Goal: Information Seeking & Learning: Learn about a topic

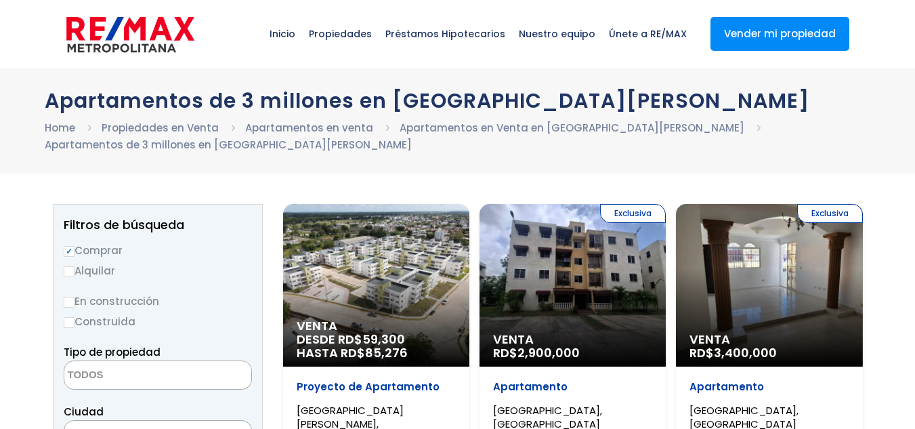
select select
click at [469, 322] on div "Exclusiva Venta RD$ 3,400,000" at bounding box center [376, 285] width 186 height 163
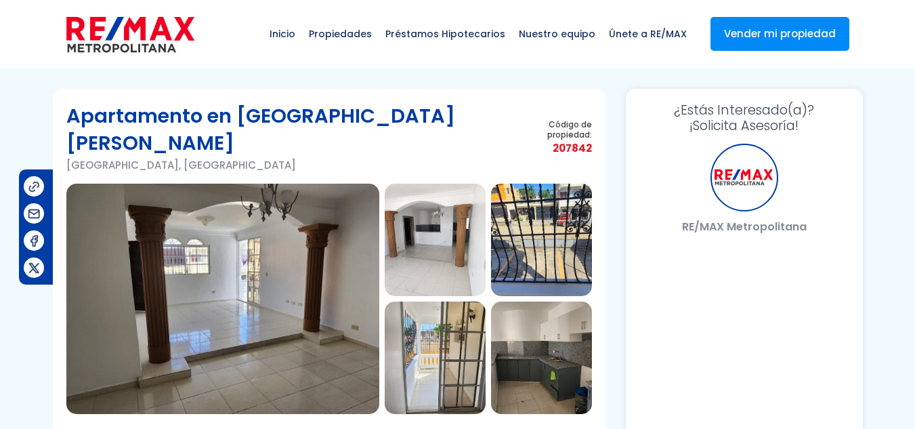
select select "DO"
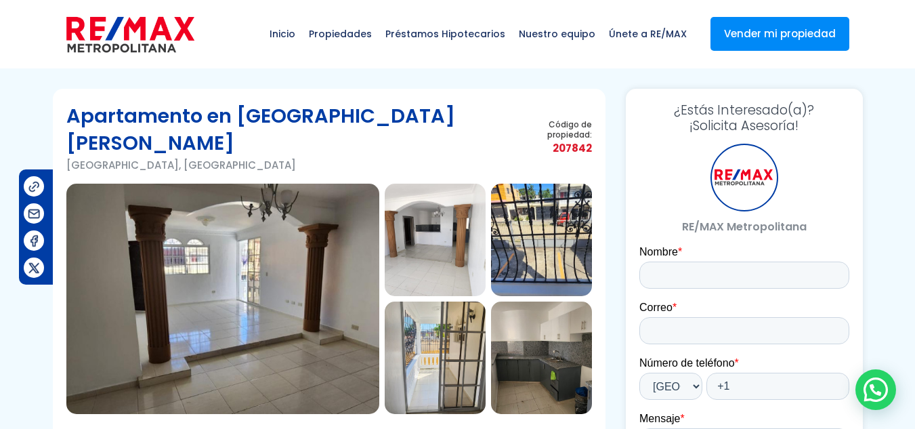
click at [452, 243] on img at bounding box center [435, 240] width 101 height 112
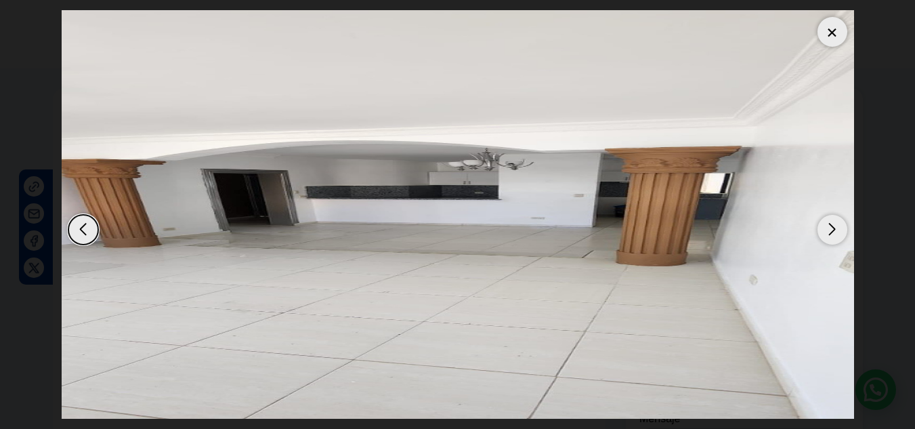
click at [831, 231] on div "Next slide" at bounding box center [833, 230] width 30 height 30
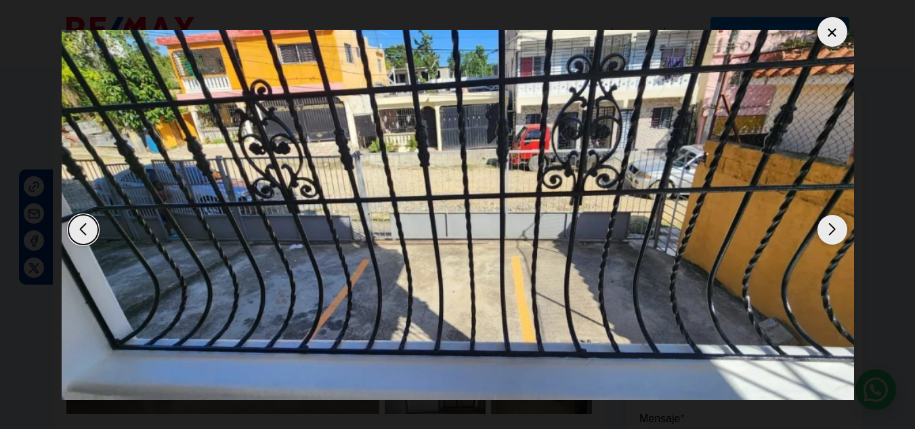
click at [831, 231] on div "Next slide" at bounding box center [833, 230] width 30 height 30
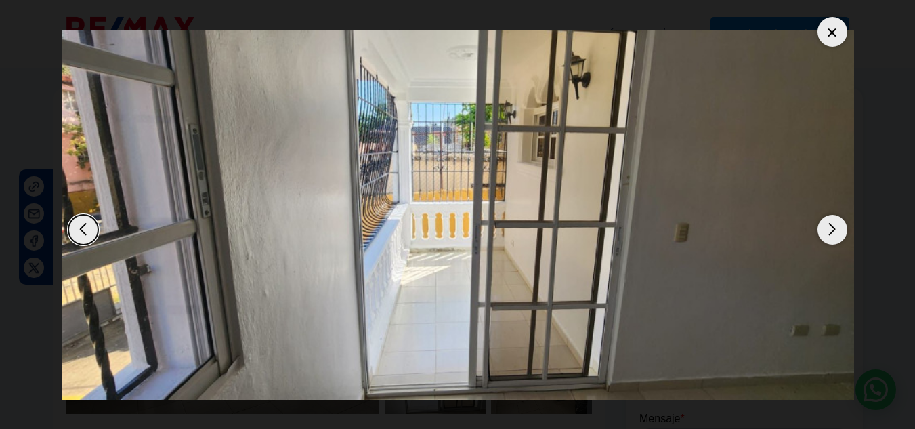
click at [831, 231] on div "Next slide" at bounding box center [833, 230] width 30 height 30
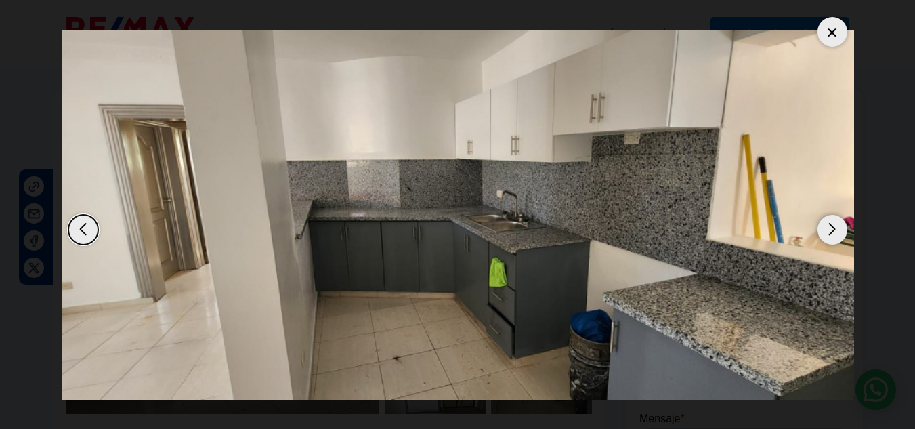
click at [831, 231] on div "Next slide" at bounding box center [833, 230] width 30 height 30
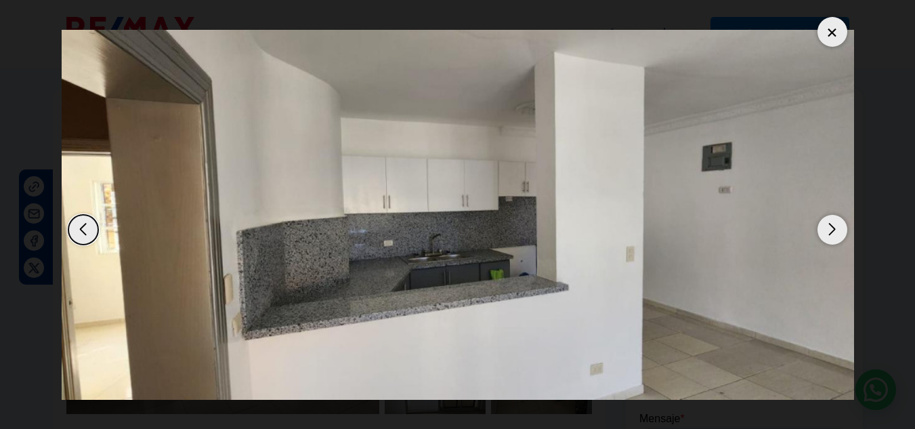
click at [831, 231] on div "Next slide" at bounding box center [833, 230] width 30 height 30
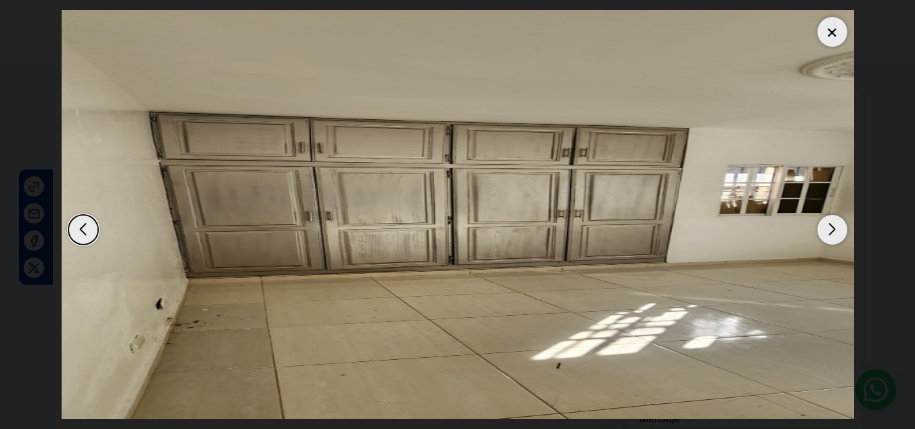
click at [831, 231] on div "Next slide" at bounding box center [833, 230] width 30 height 30
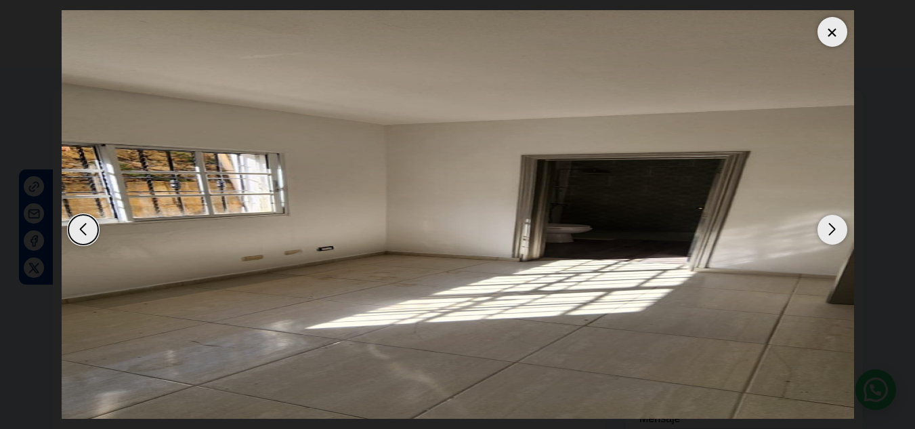
click at [831, 231] on div "Next slide" at bounding box center [833, 230] width 30 height 30
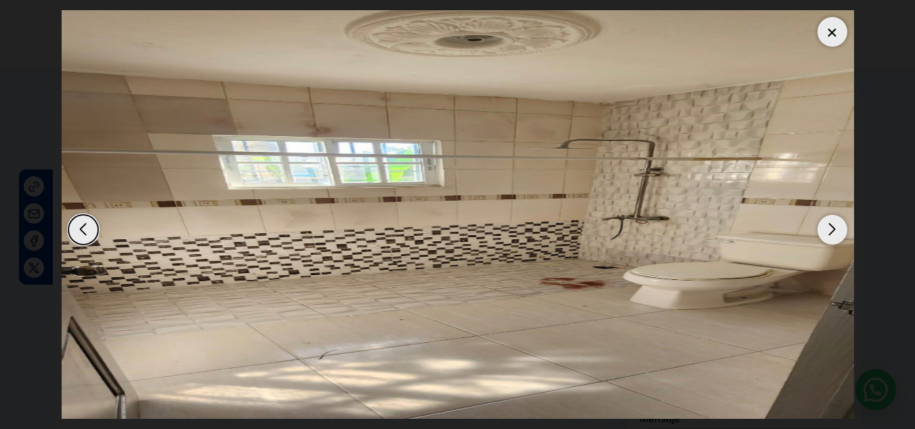
click at [831, 231] on div "Next slide" at bounding box center [833, 230] width 30 height 30
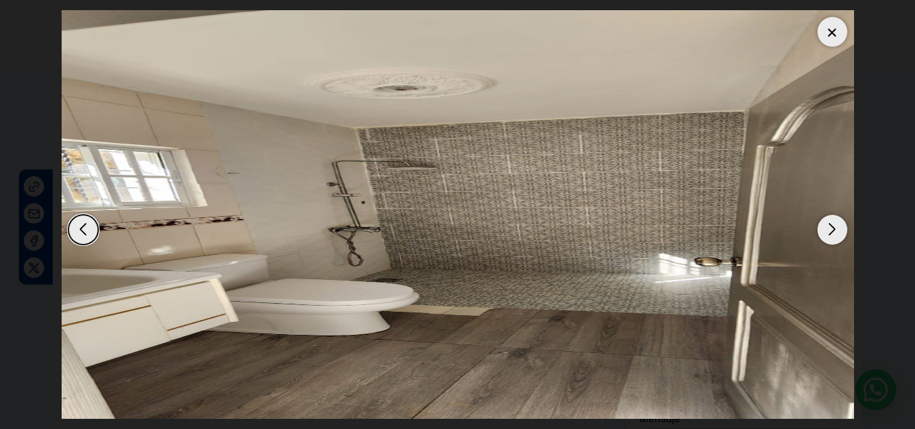
click at [831, 231] on div "Next slide" at bounding box center [833, 230] width 30 height 30
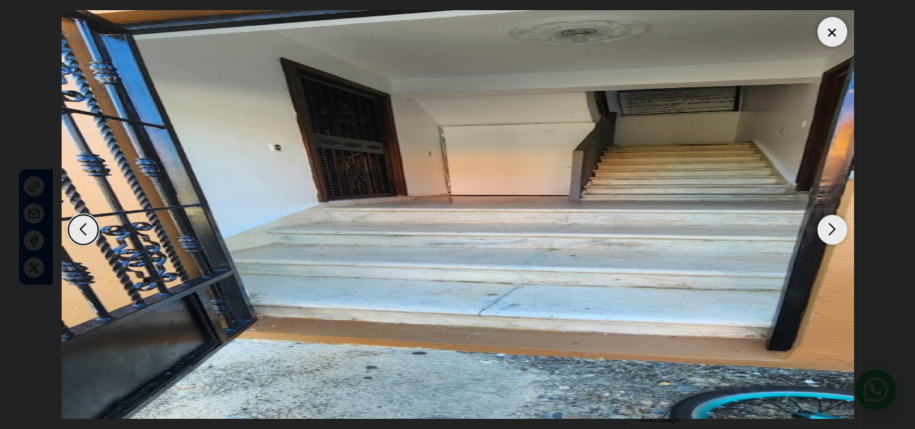
click at [831, 231] on div "Next slide" at bounding box center [833, 230] width 30 height 30
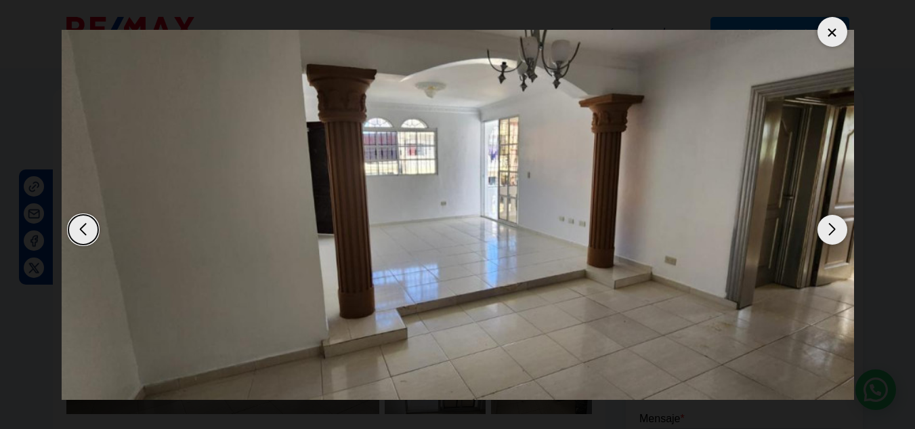
click at [831, 231] on div "Next slide" at bounding box center [833, 230] width 30 height 30
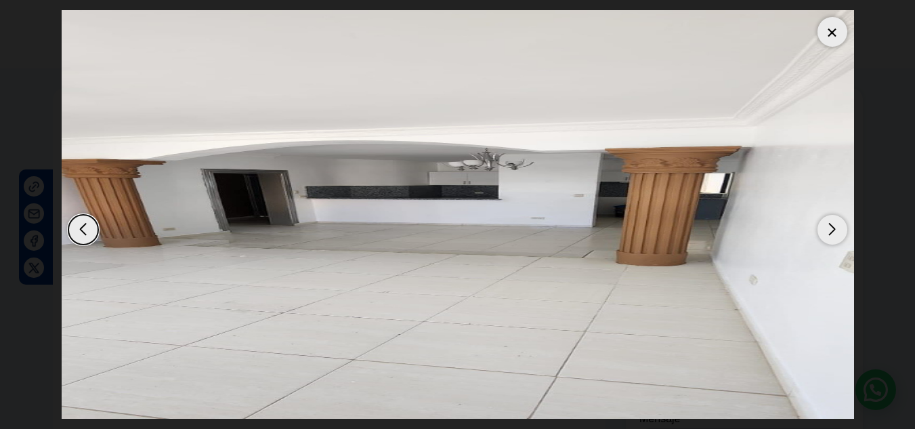
click at [831, 231] on div "Next slide" at bounding box center [833, 230] width 30 height 30
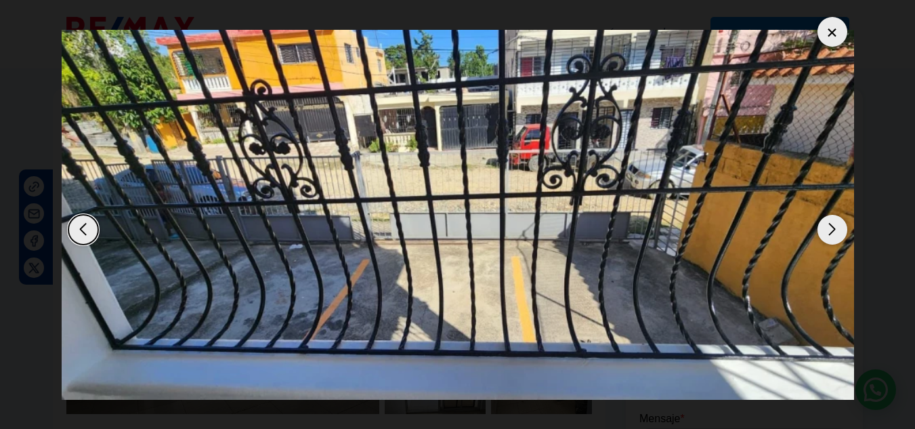
click at [833, 38] on div at bounding box center [833, 32] width 30 height 30
